Goal: Task Accomplishment & Management: Use online tool/utility

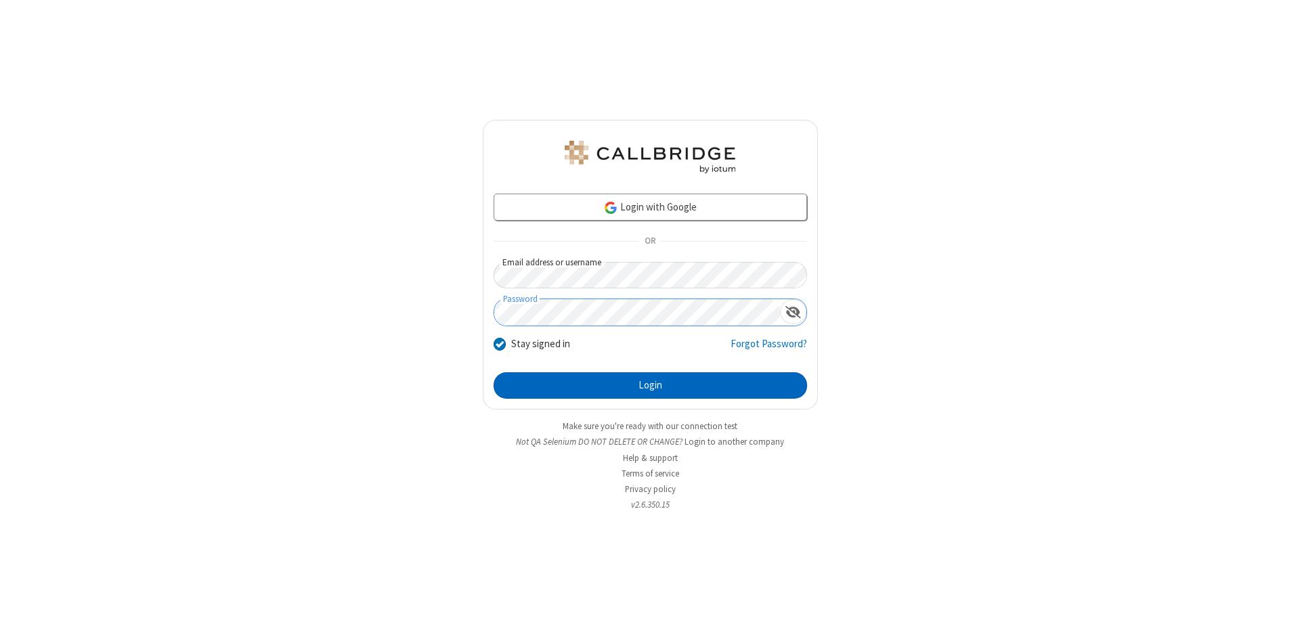
click at [650, 386] on button "Login" at bounding box center [651, 385] width 314 height 27
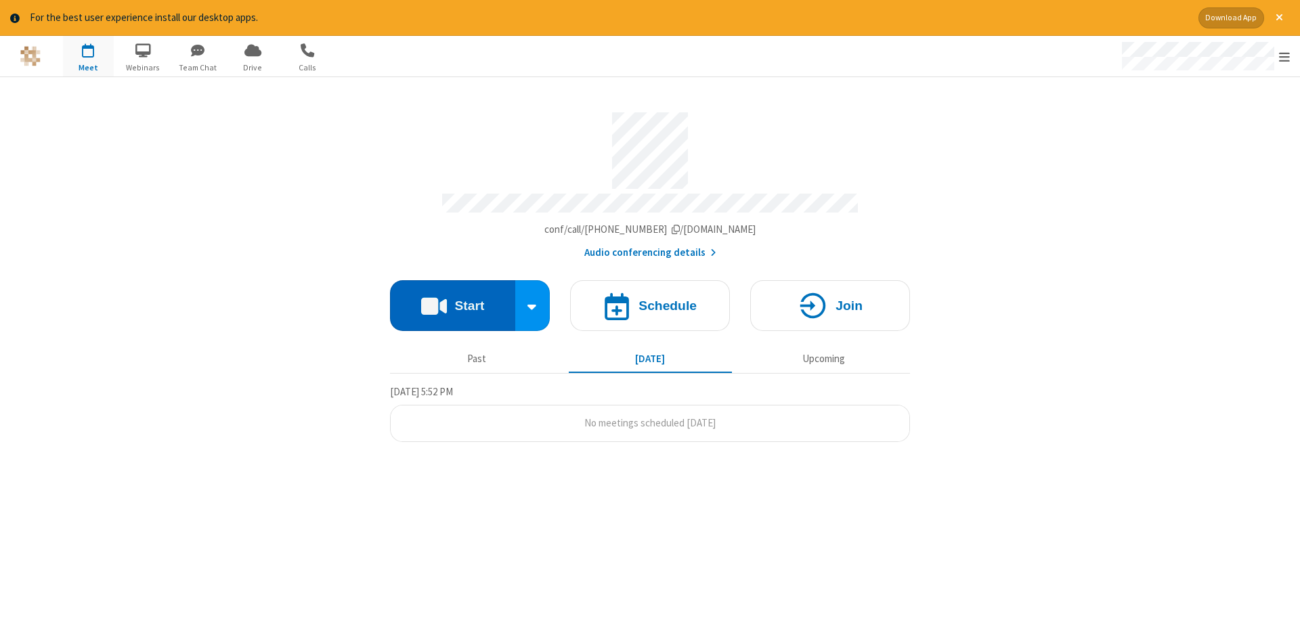
click at [452, 301] on button "Start" at bounding box center [452, 305] width 125 height 51
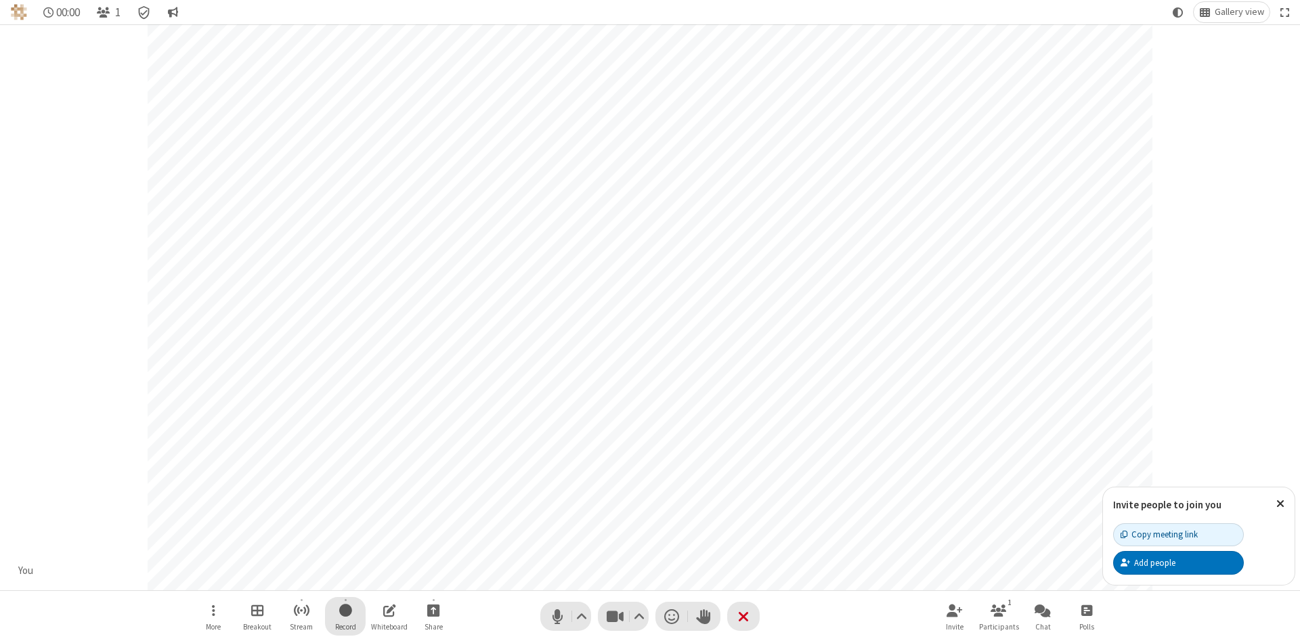
click at [345, 616] on span "Start recording" at bounding box center [345, 610] width 13 height 17
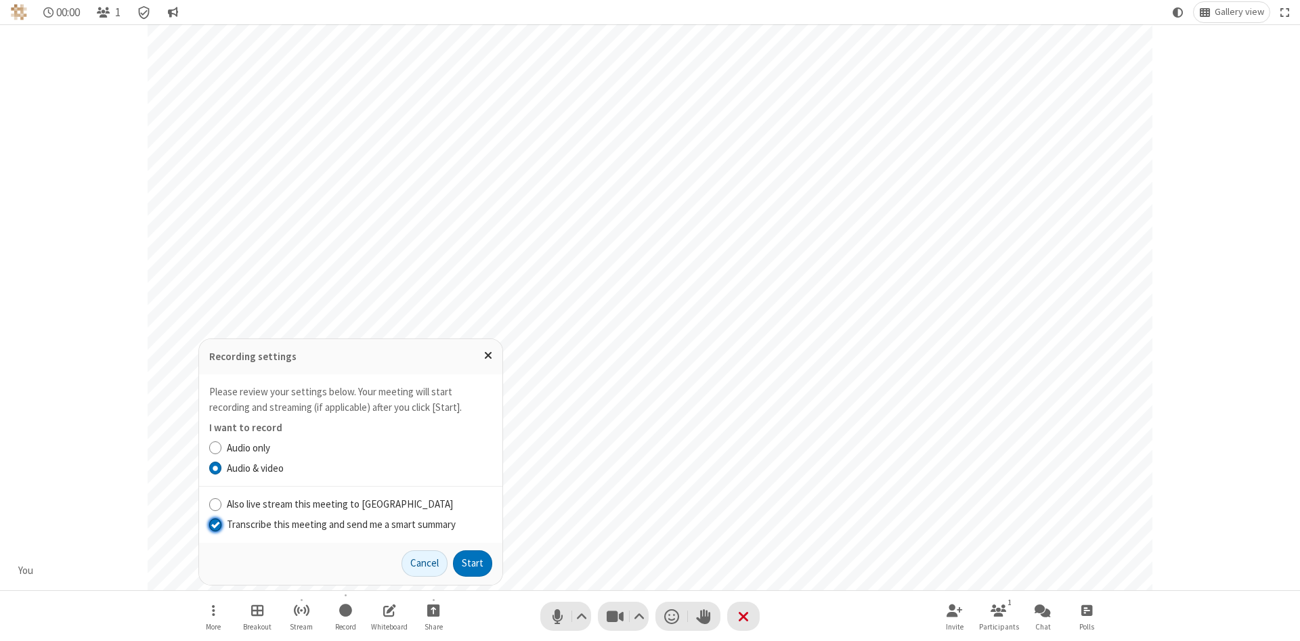
click at [215, 524] on input "Transcribe this meeting and send me a smart summary" at bounding box center [215, 524] width 13 height 14
click at [473, 563] on button "Start" at bounding box center [472, 564] width 39 height 27
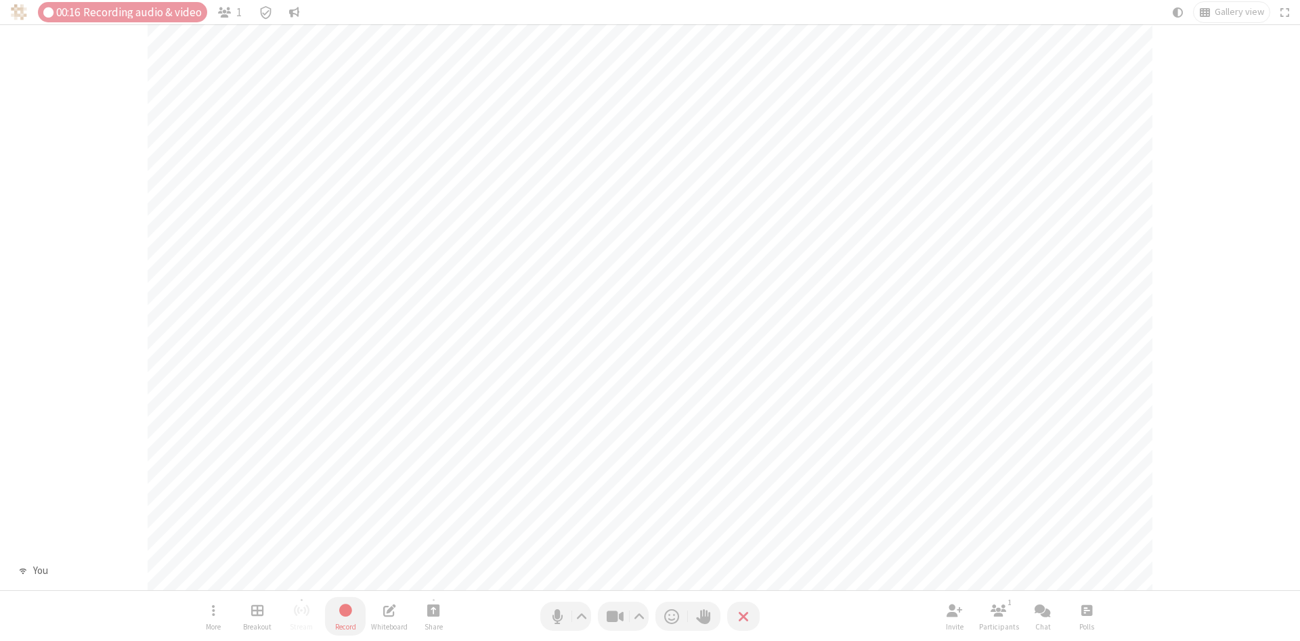
click at [345, 616] on span "Stop recording" at bounding box center [346, 610] width 16 height 17
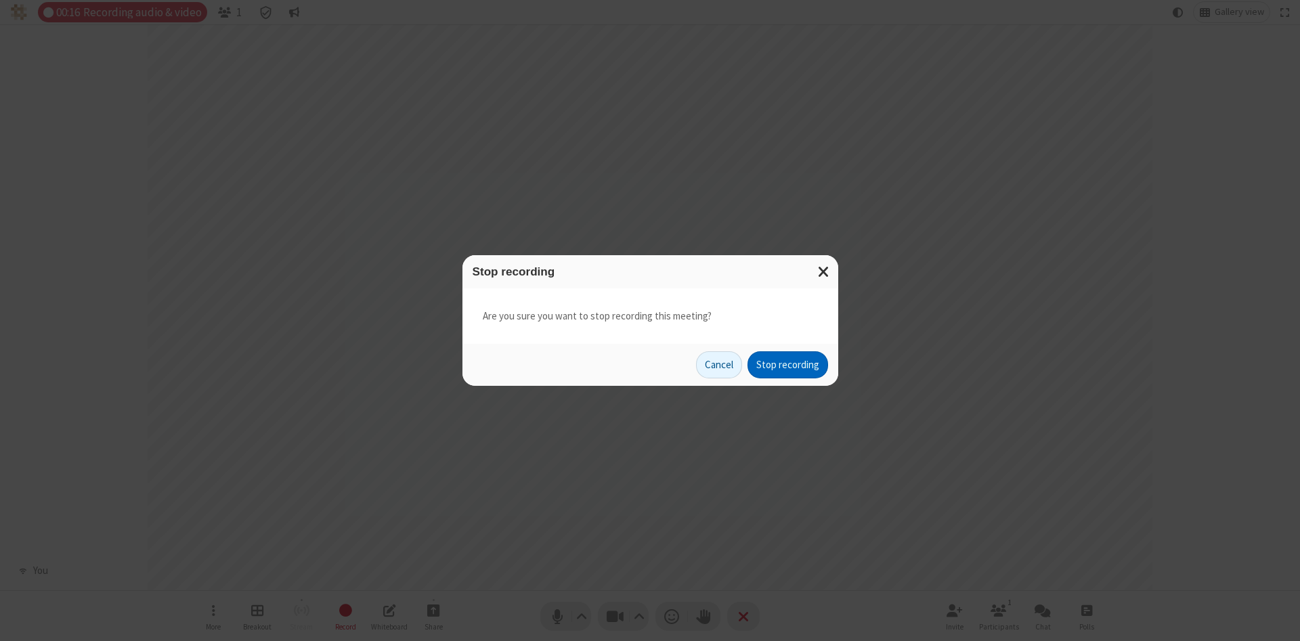
click at [788, 365] on button "Stop recording" at bounding box center [788, 364] width 81 height 27
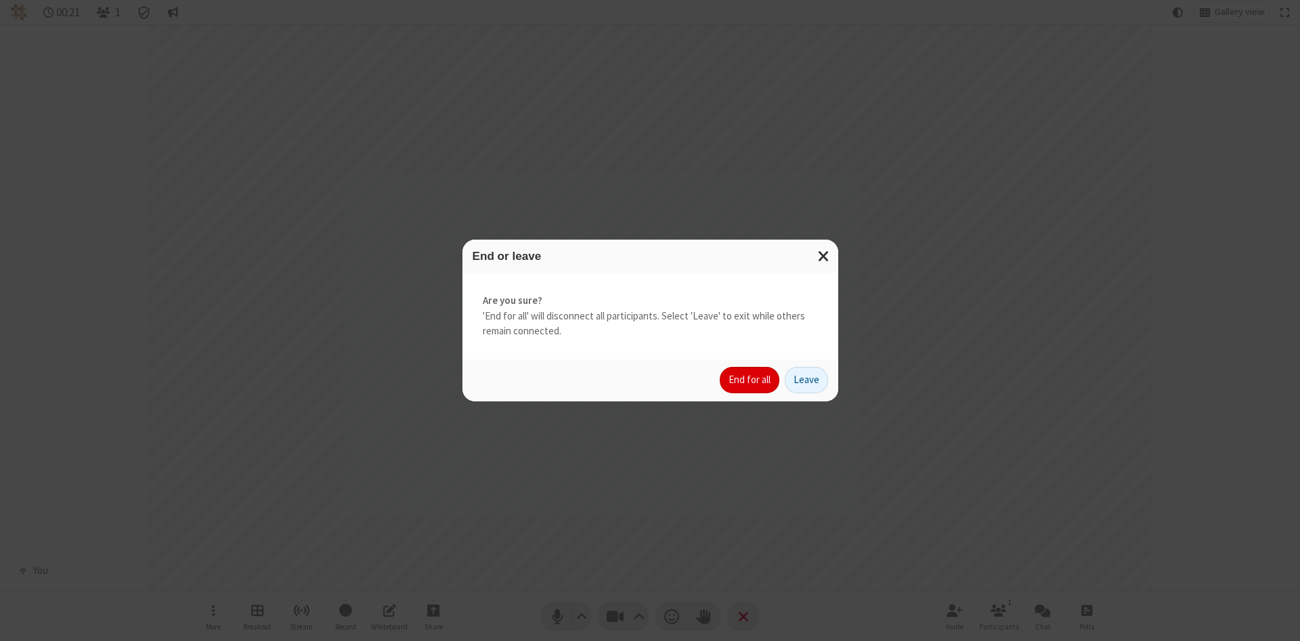
click at [750, 380] on button "End for all" at bounding box center [750, 380] width 60 height 27
